Goal: Information Seeking & Learning: Learn about a topic

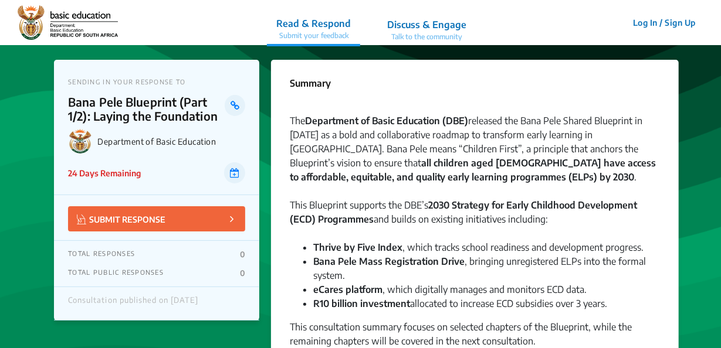
click at [570, 213] on div "This Blueprint supports the DBE’s 2030 Strategy for Early Childhood Development…" at bounding box center [475, 219] width 370 height 42
drag, startPoint x: 677, startPoint y: 94, endPoint x: 672, endPoint y: 97, distance: 6.0
click at [557, 304] on li "R10 billion investment allocated to increase ECD subsidies over 3 years." at bounding box center [486, 304] width 347 height 14
click at [397, 231] on div "This Blueprint supports the DBE’s 2030 Strategy for Early Childhood Development…" at bounding box center [475, 219] width 370 height 42
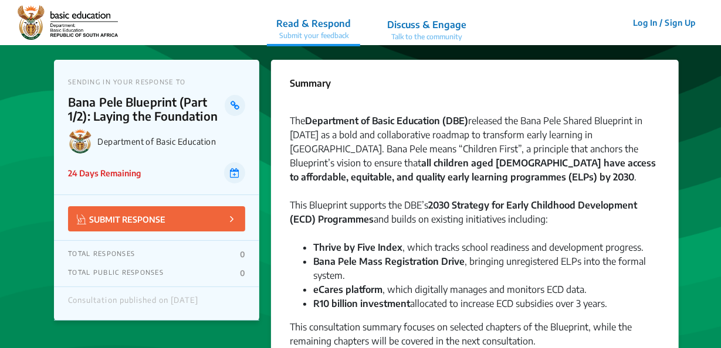
click at [501, 254] on li "Bana Pele Mass Registration Drive , bringing unregistered ELPs into the formal …" at bounding box center [486, 268] width 347 height 28
click at [504, 95] on div "Summary" at bounding box center [475, 87] width 370 height 23
click at [546, 249] on li "Thrive by Five Index , which tracks school readiness and development progress." at bounding box center [486, 247] width 347 height 14
click at [605, 283] on li "eCares platform , which digitally manages and monitors ECD data." at bounding box center [486, 290] width 347 height 14
click at [617, 148] on div "The Department of Basic Education (DBE) released the Bana Pele Shared Blueprint…" at bounding box center [475, 156] width 370 height 84
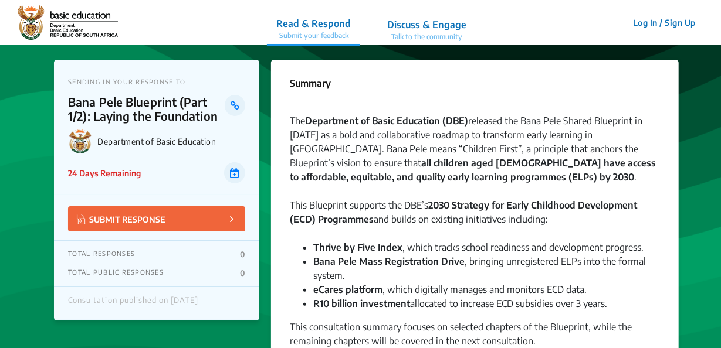
click at [531, 223] on div "This Blueprint supports the DBE’s 2030 Strategy for Early Childhood Development…" at bounding box center [475, 219] width 370 height 42
